Goal: Communication & Community: Answer question/provide support

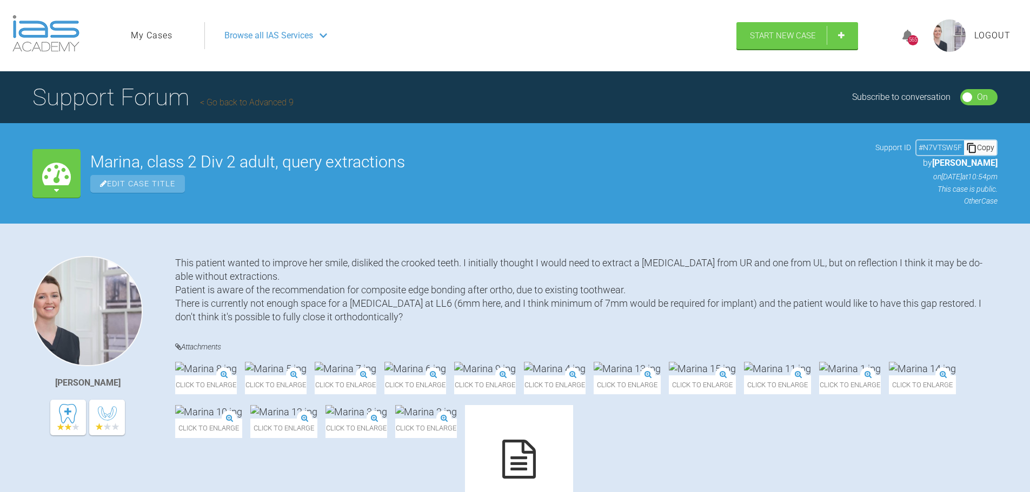
scroll to position [12076, 0]
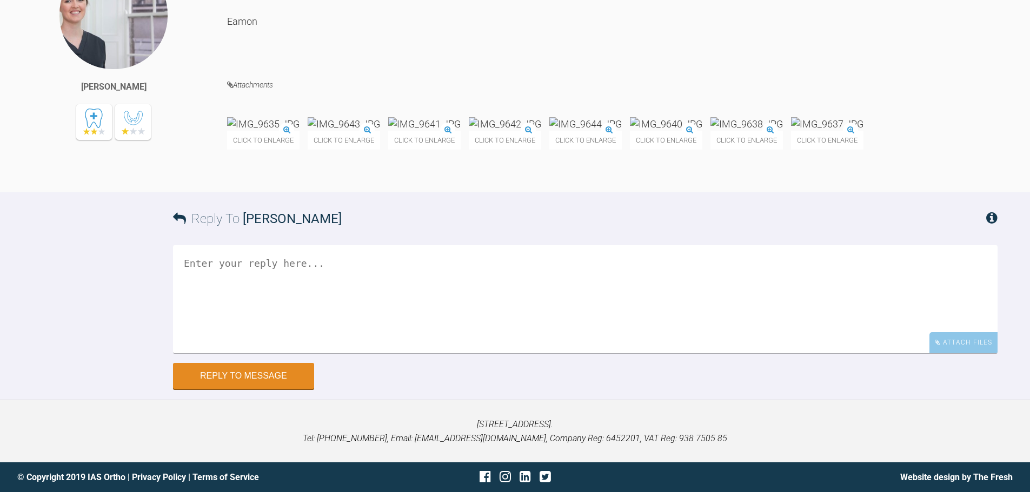
click at [380, 150] on div "Click to enlarge" at bounding box center [344, 133] width 72 height 32
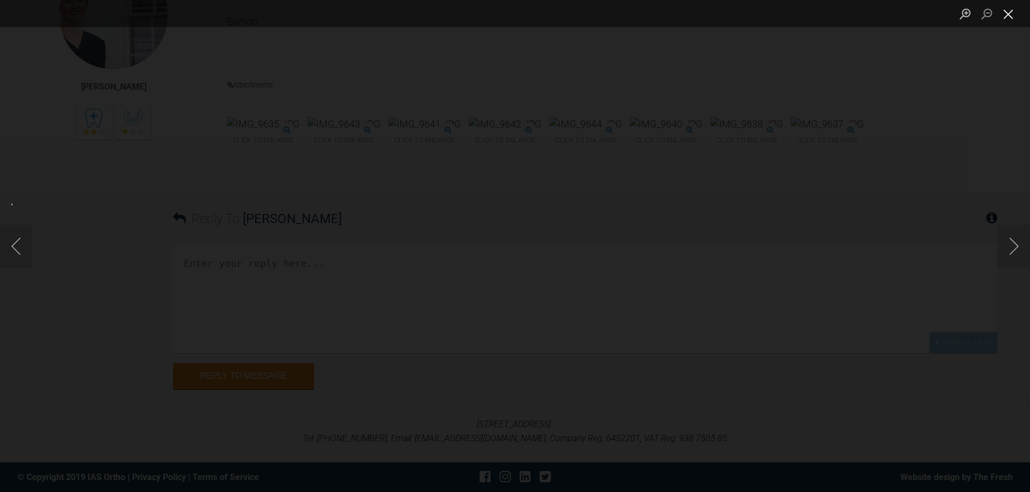
click at [1012, 11] on button "Close lightbox" at bounding box center [1008, 13] width 22 height 19
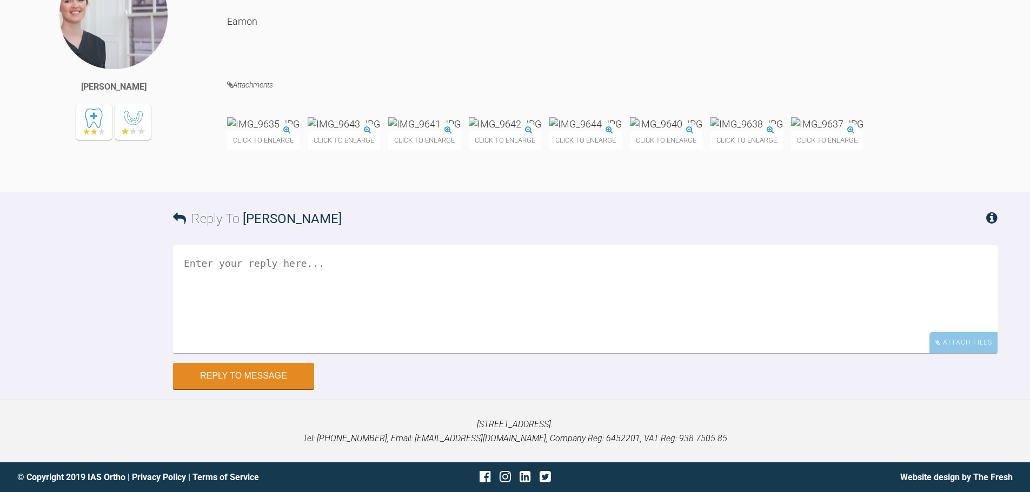
click at [688, 192] on div "Attachments Click to enlarge Click to enlarge Click to enlarge Click to enlarge…" at bounding box center [612, 135] width 770 height 114
click at [702, 131] on img at bounding box center [666, 124] width 72 height 14
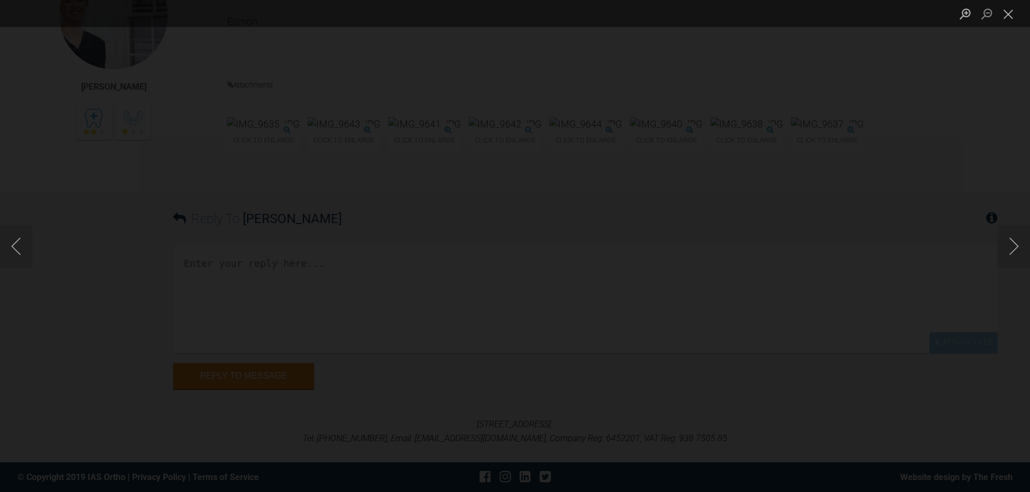
click at [796, 126] on div "Lightbox" at bounding box center [515, 246] width 1030 height 492
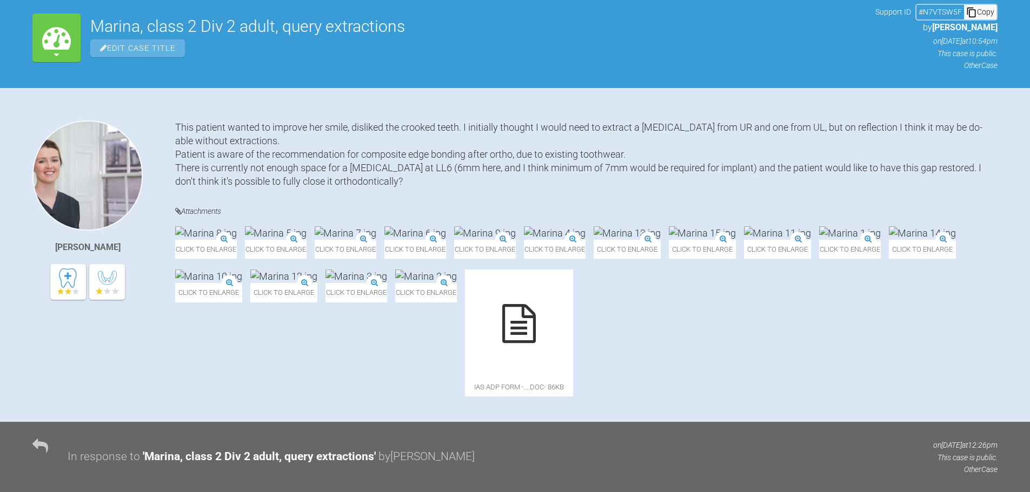
scroll to position [121, 0]
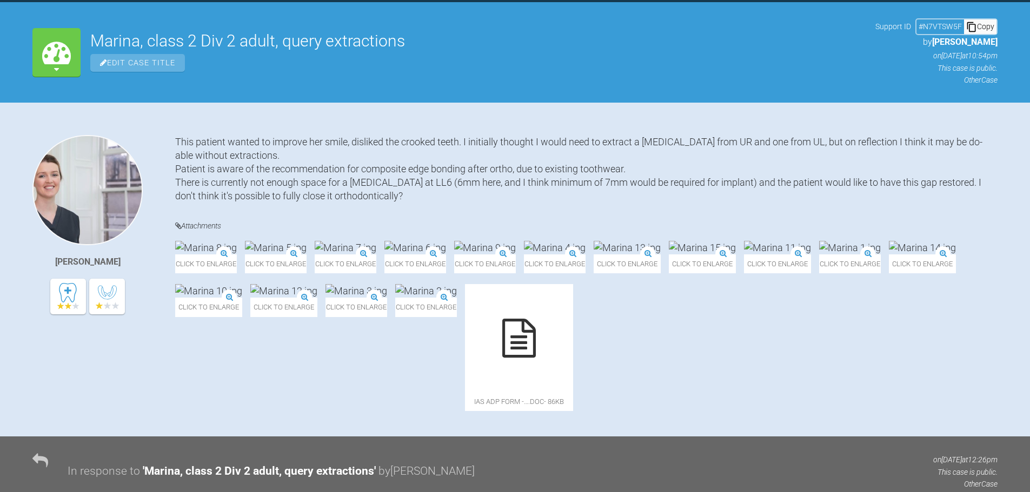
click at [1014, 258] on div "[PERSON_NAME] This patient wanted to improve her smile, disliked the crooked te…" at bounding box center [515, 286] width 1030 height 302
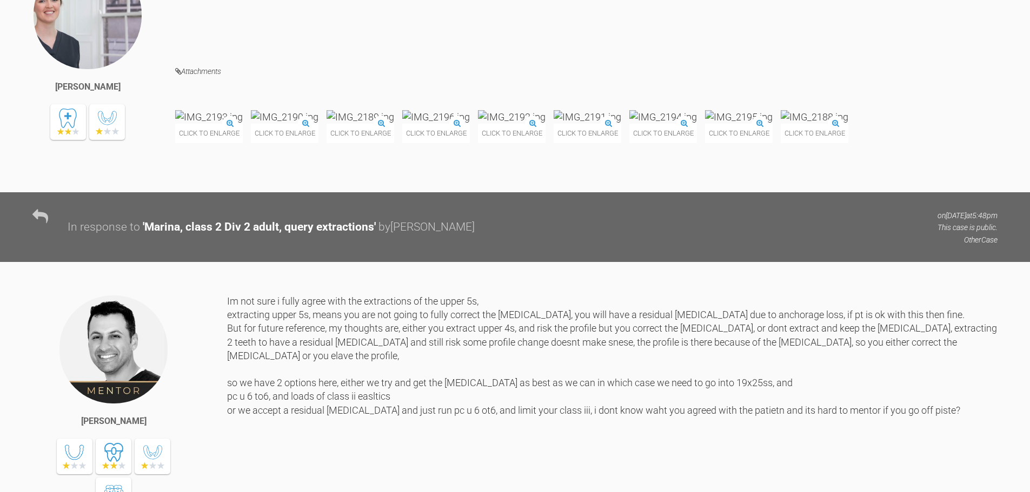
scroll to position [4283, 0]
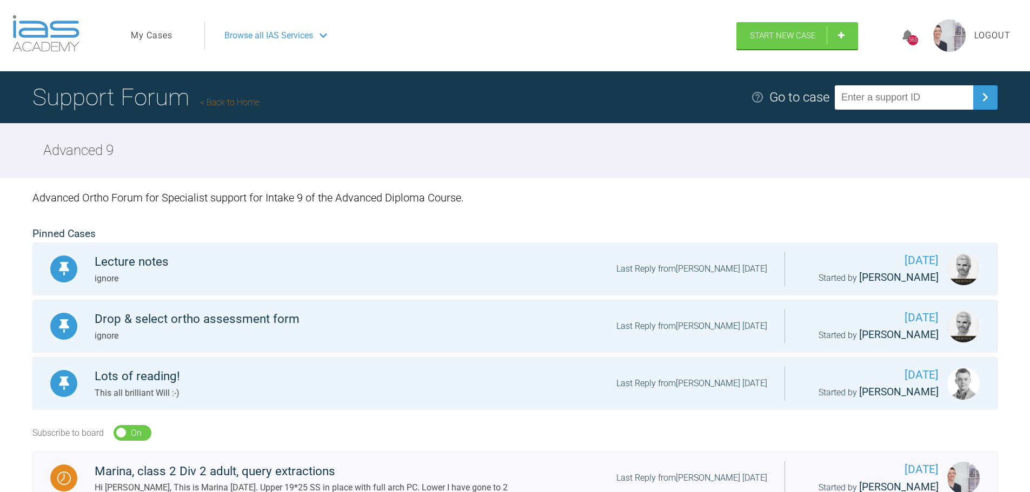
click at [221, 106] on link "Back to Home" at bounding box center [229, 102] width 59 height 10
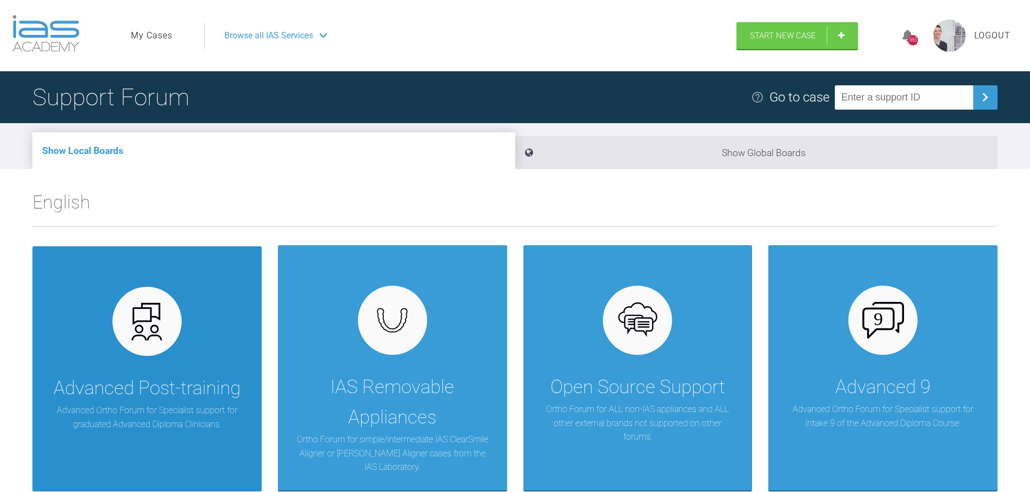
click at [224, 365] on div "Advanced Post-training Advanced Ortho Forum for Specialist support for graduate…" at bounding box center [146, 368] width 229 height 245
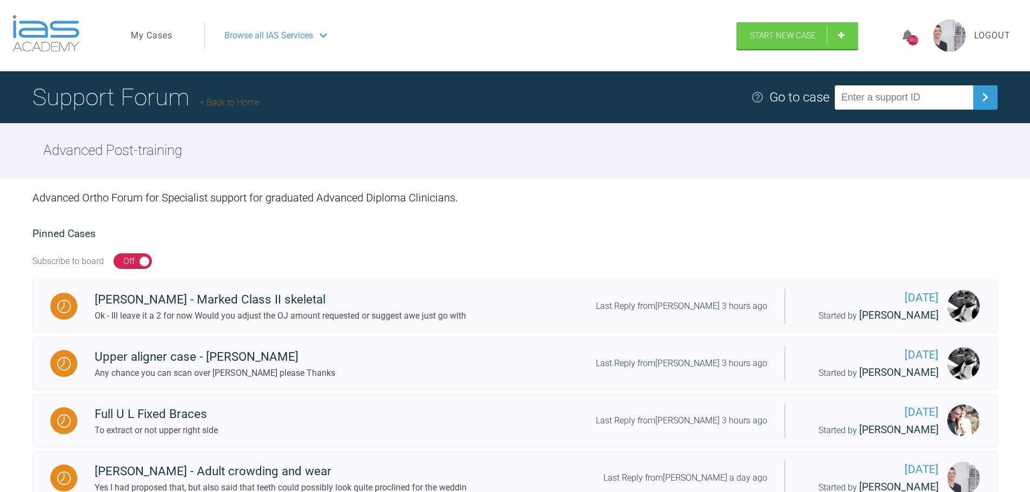
click at [152, 36] on link "My Cases" at bounding box center [152, 36] width 42 height 14
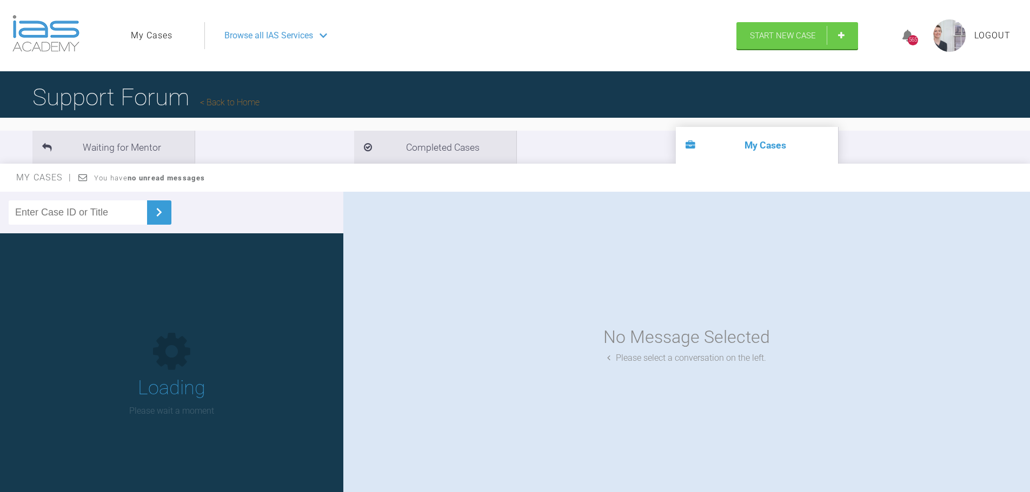
click at [99, 220] on input "text" at bounding box center [78, 213] width 138 height 24
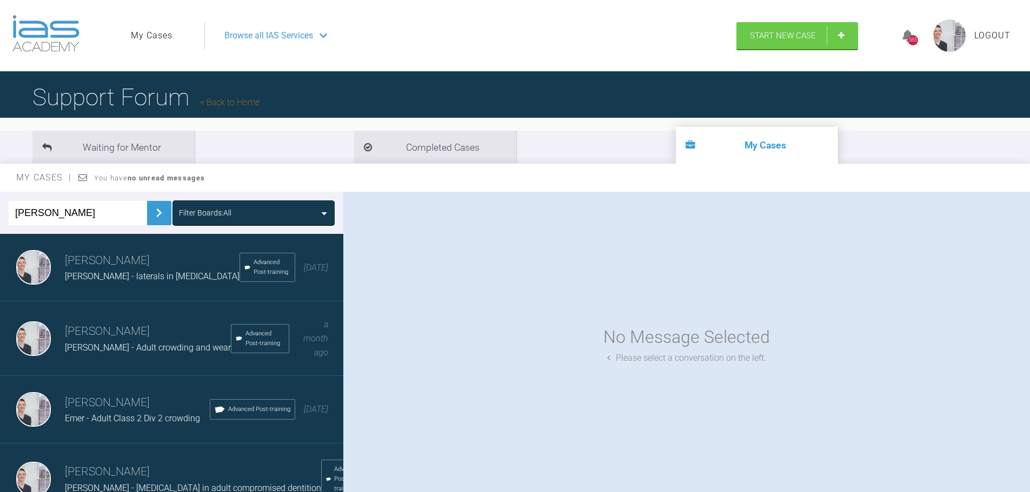
type input "[PERSON_NAME]"
click at [155, 203] on button at bounding box center [159, 213] width 24 height 24
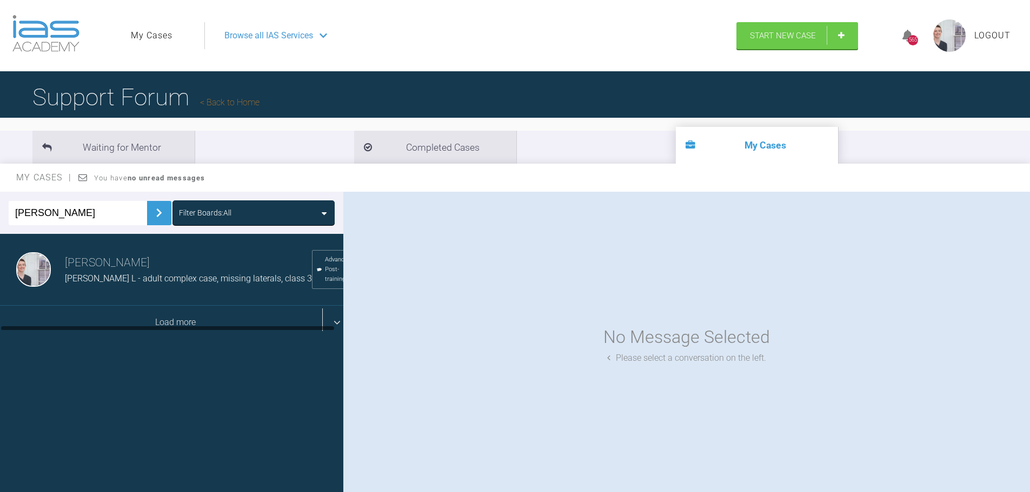
click at [164, 329] on div "Load more" at bounding box center [175, 323] width 351 height 34
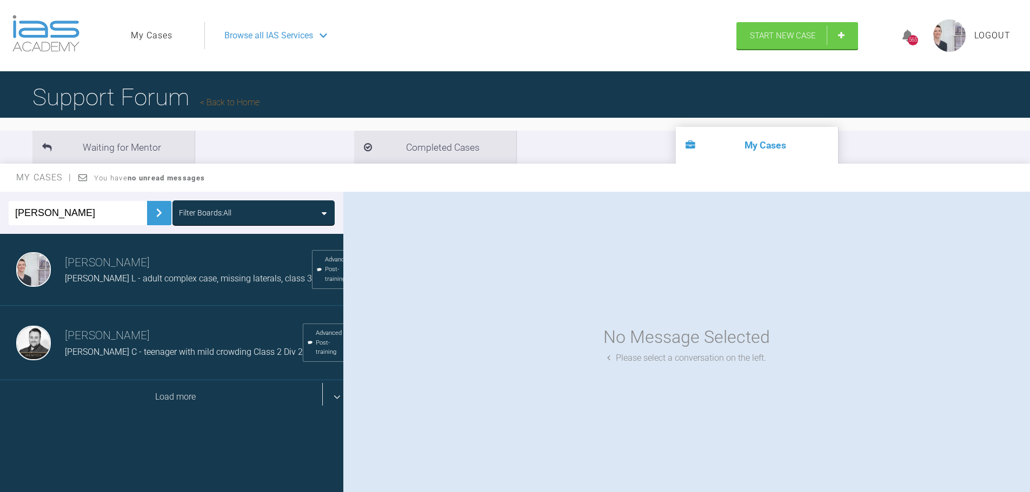
drag, startPoint x: 177, startPoint y: 400, endPoint x: 186, endPoint y: 400, distance: 9.2
click at [177, 400] on div "Load more" at bounding box center [175, 398] width 351 height 34
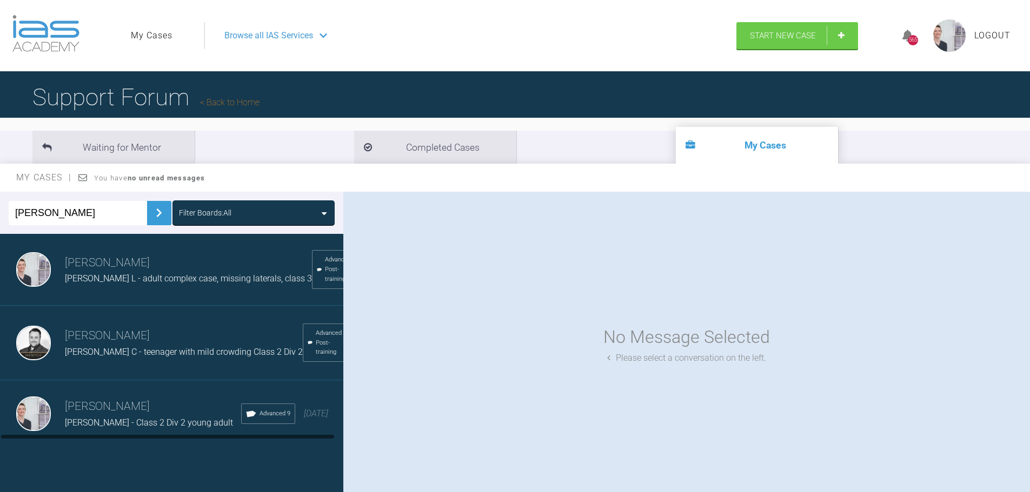
click at [102, 422] on span "[PERSON_NAME] - Class 2 Div 2 young adult" at bounding box center [149, 423] width 168 height 10
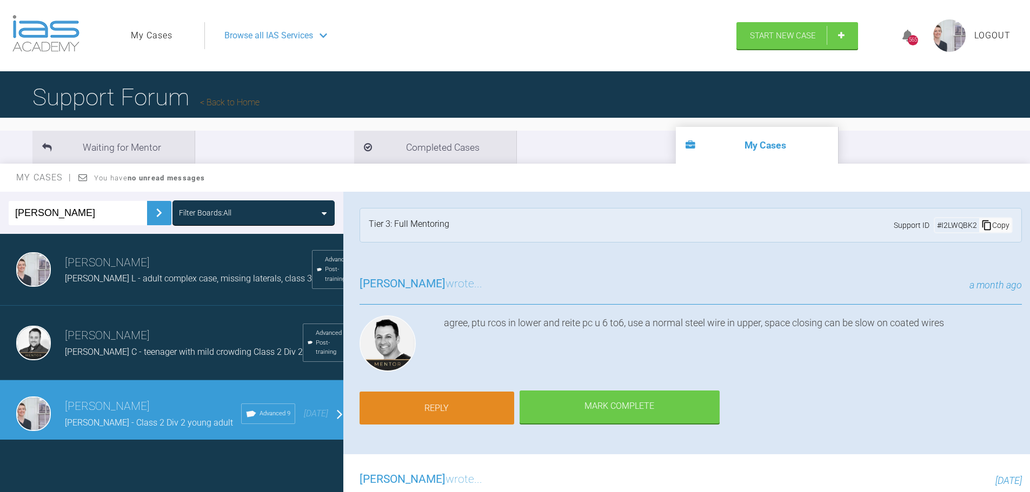
click at [416, 417] on link "Reply" at bounding box center [436, 409] width 155 height 34
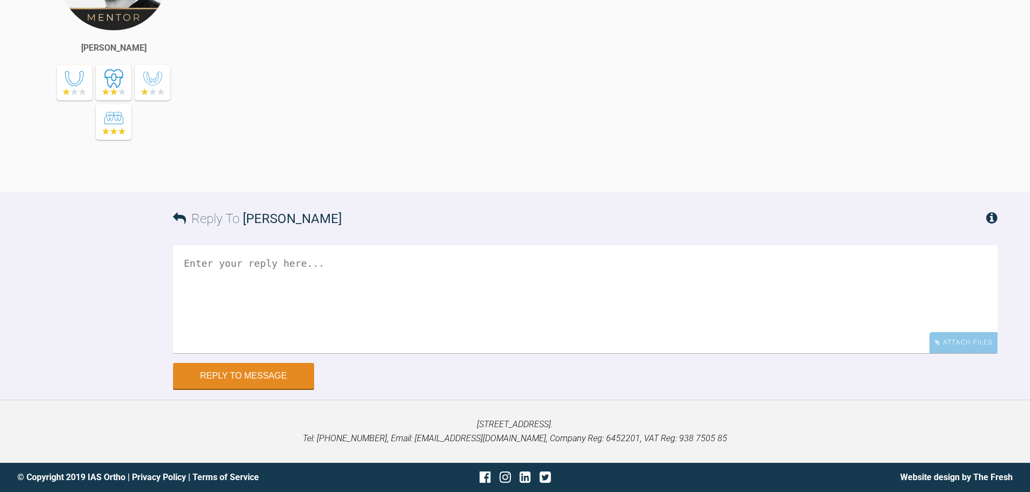
scroll to position [9372, 0]
click at [385, 290] on textarea at bounding box center [585, 299] width 824 height 108
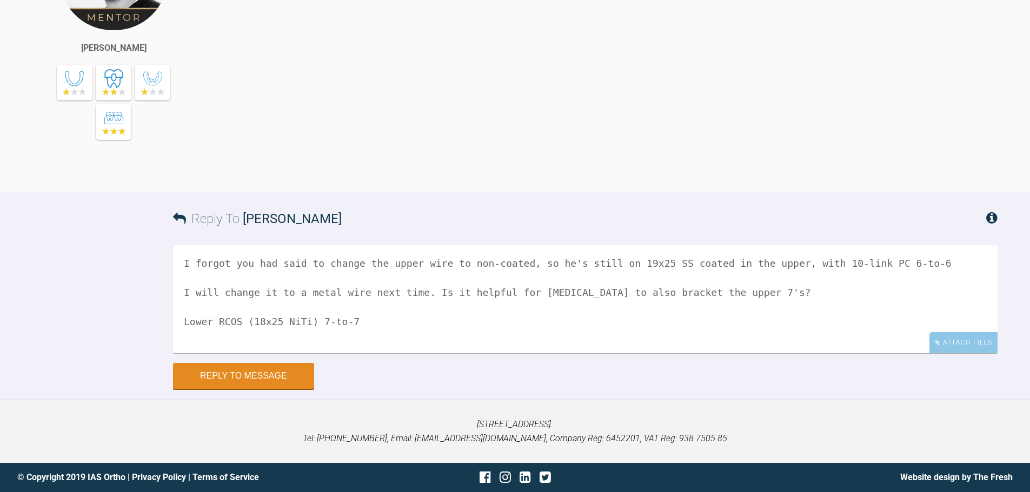
click at [390, 353] on textarea "I forgot you had said to change the upper wire to non-coated, so he's still on …" at bounding box center [585, 299] width 824 height 108
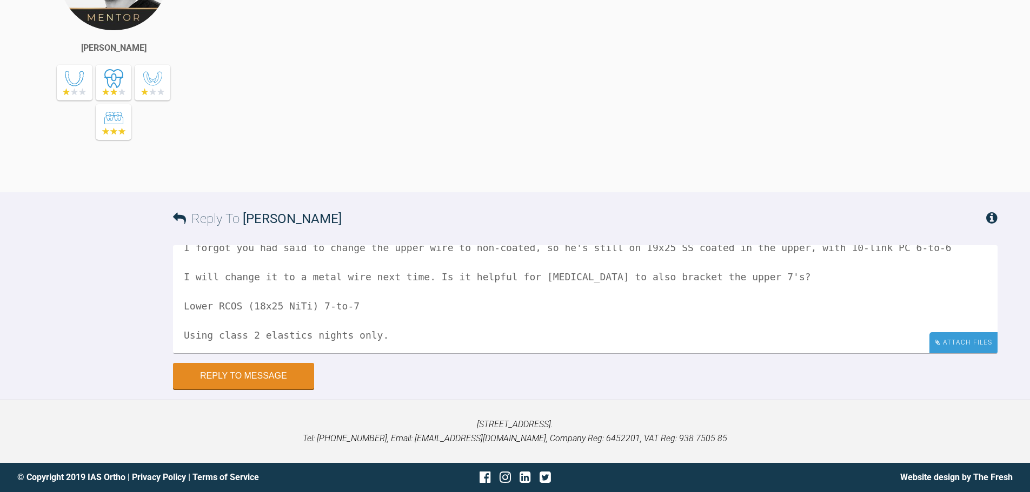
type textarea "I forgot you had said to change the upper wire to non-coated, so he's still on …"
click at [943, 353] on div "Attach Files" at bounding box center [963, 342] width 68 height 21
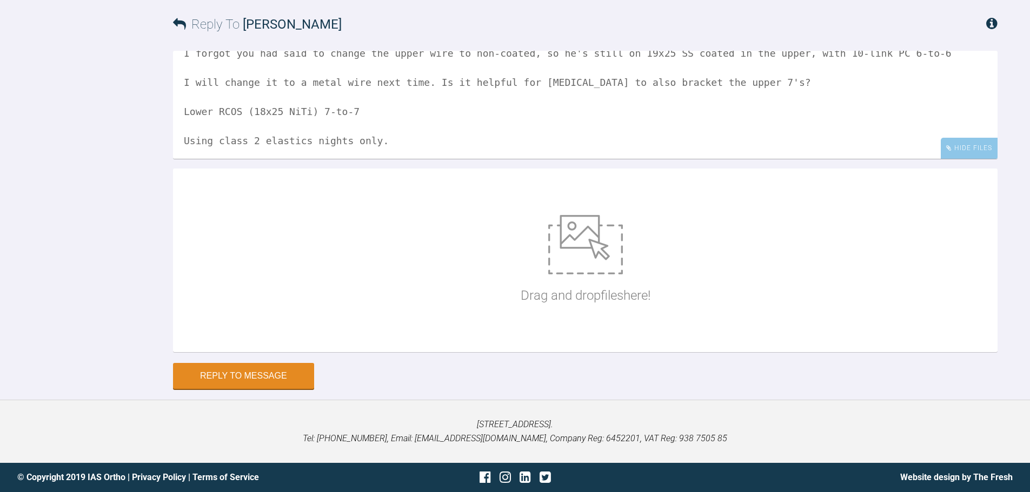
click at [578, 275] on img at bounding box center [585, 244] width 75 height 59
type input "C:\fakepath\IMG_9039.jpg"
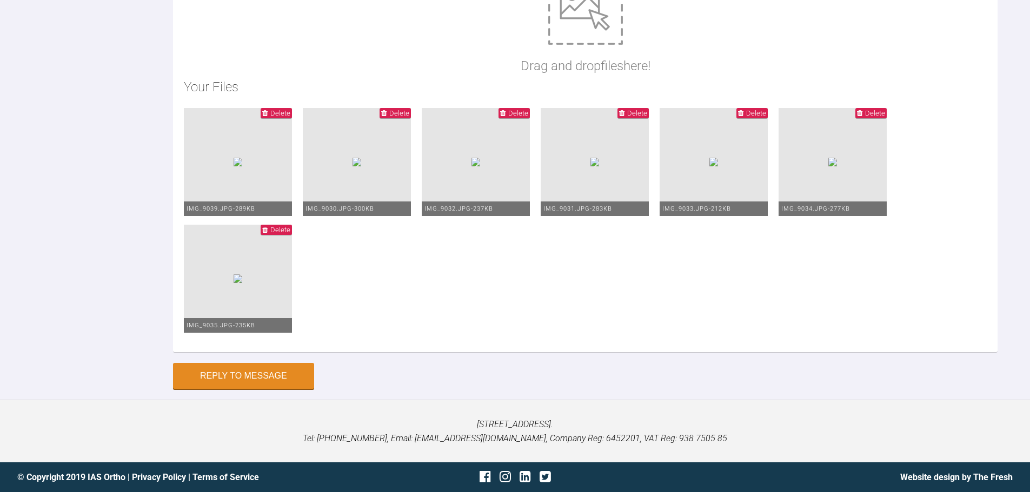
scroll to position [30, 0]
click at [276, 382] on button "Reply to Message" at bounding box center [243, 377] width 141 height 26
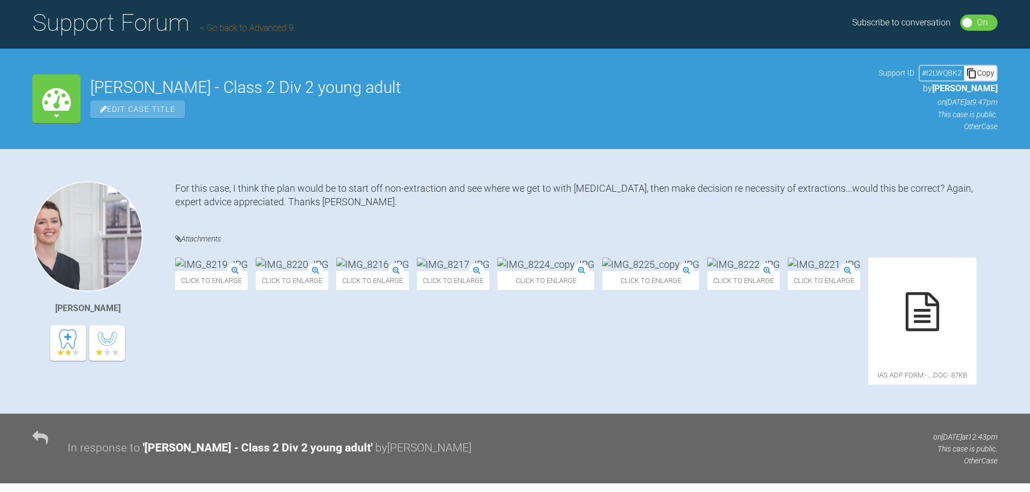
scroll to position [0, 0]
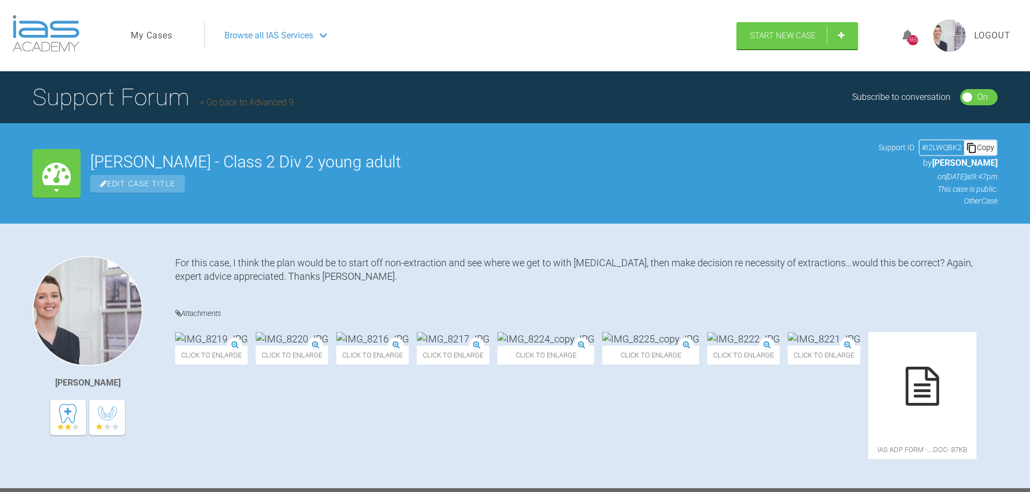
click at [139, 36] on link "My Cases" at bounding box center [152, 36] width 42 height 14
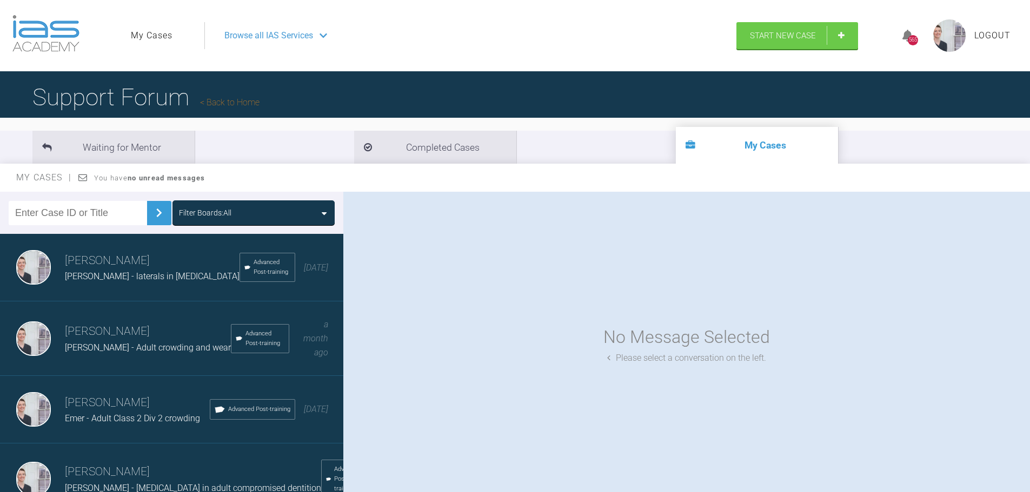
click at [110, 217] on input "text" at bounding box center [78, 213] width 138 height 24
type input "[PERSON_NAME]"
click at [154, 222] on button at bounding box center [159, 213] width 24 height 24
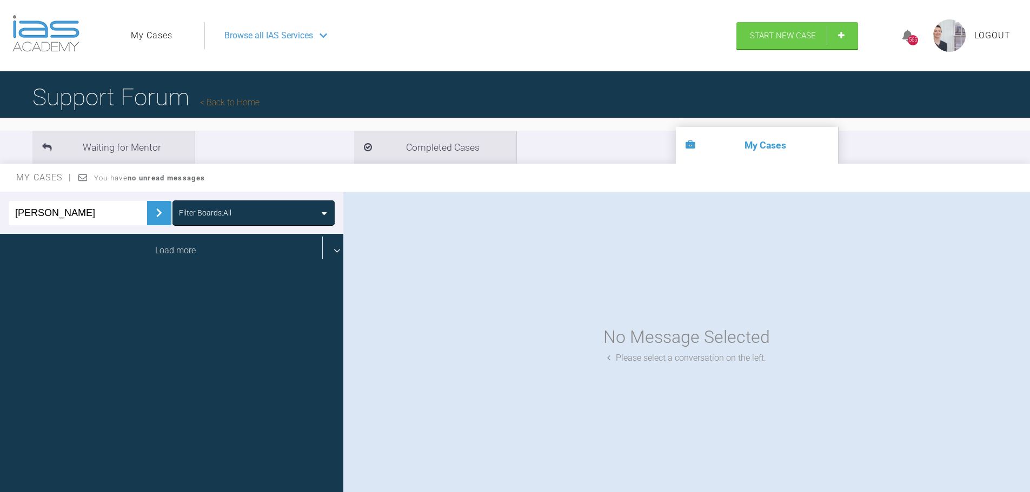
click at [246, 246] on div "Load more" at bounding box center [175, 251] width 351 height 34
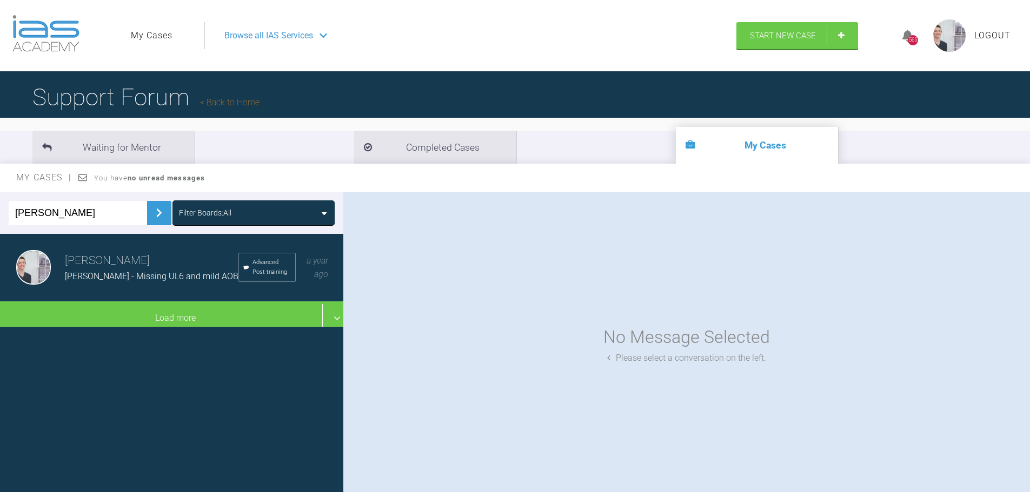
click at [82, 264] on h3 "[PERSON_NAME]" at bounding box center [151, 261] width 173 height 18
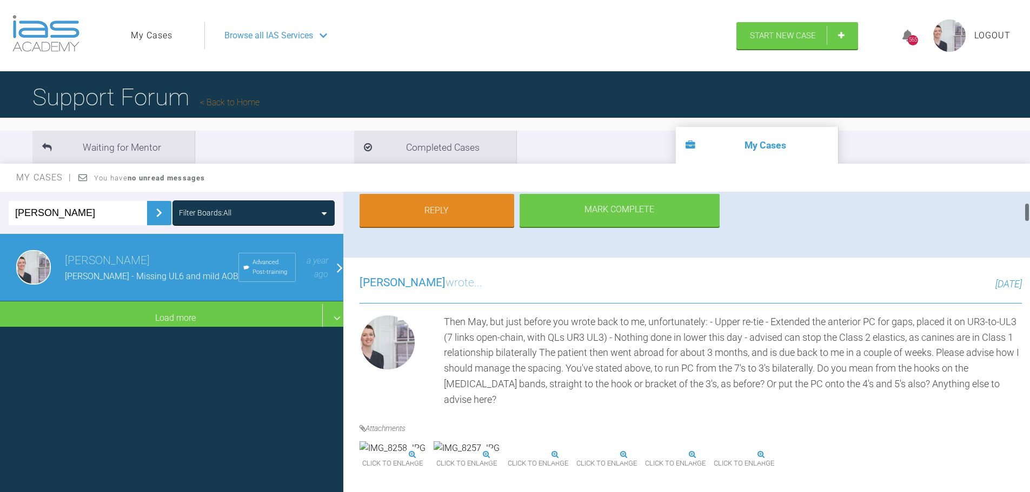
scroll to position [216, 0]
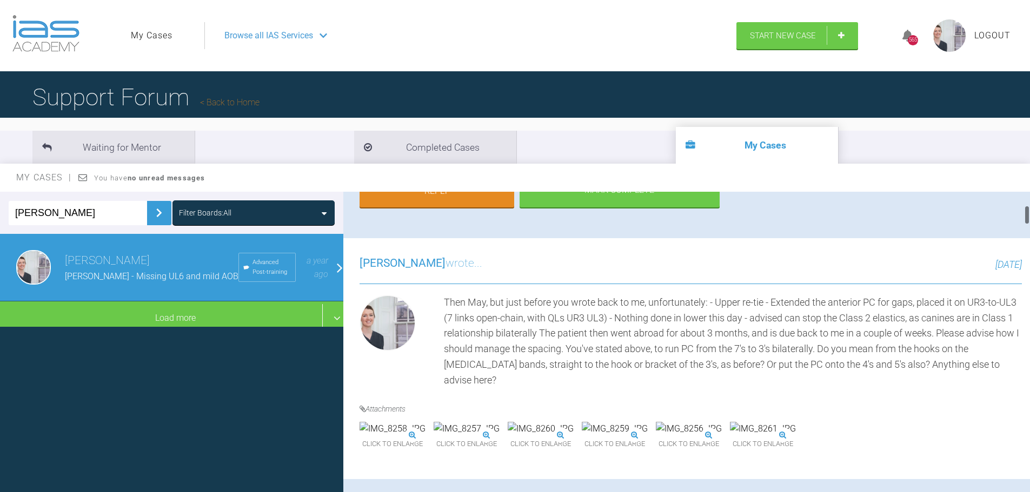
click at [741, 330] on div "Then May, but just before you wrote back to me, unfortunately: - Upper re-tie -…" at bounding box center [733, 342] width 578 height 94
